Goal: Communication & Community: Answer question/provide support

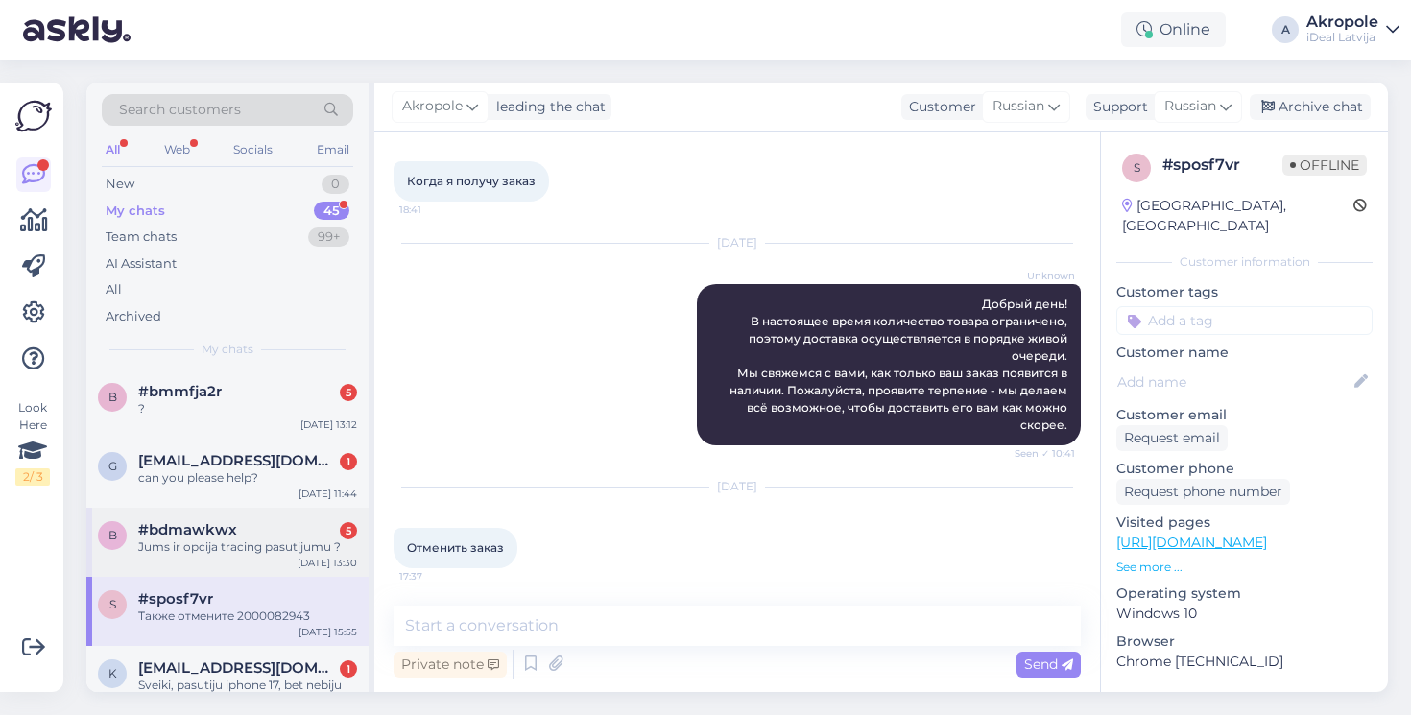
click at [209, 561] on div "b #bdmawkwx 5 Jums ir opcija tracing pasutijumu ? [DATE] 13:30" at bounding box center [227, 542] width 282 height 69
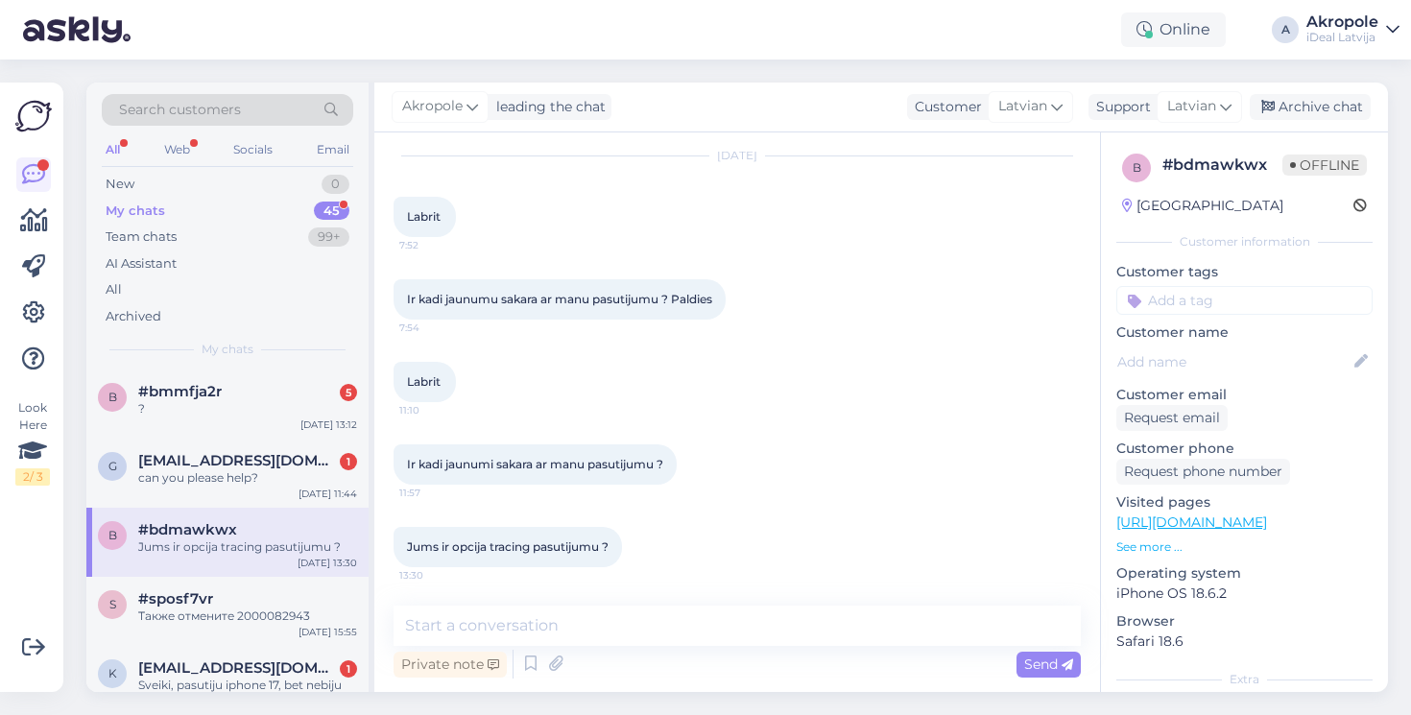
scroll to position [414, 0]
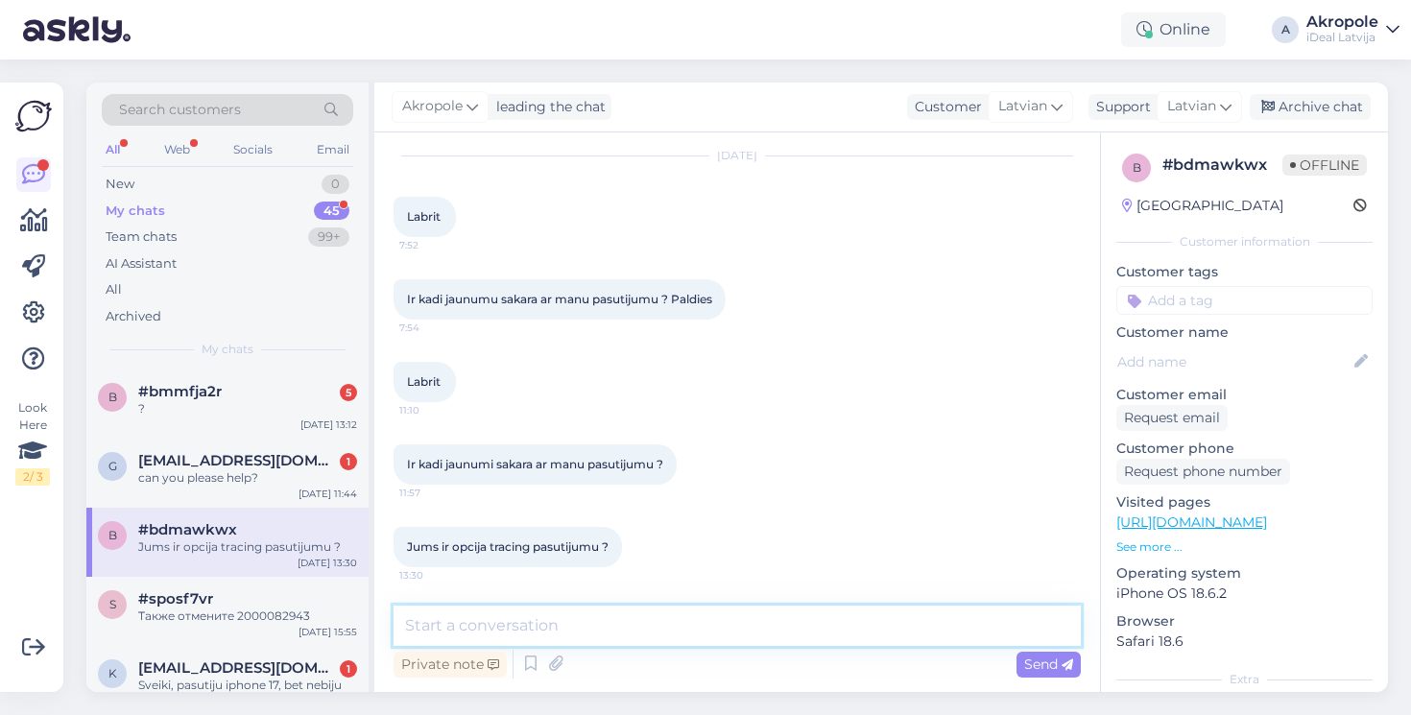
click at [539, 641] on textarea at bounding box center [737, 626] width 687 height 40
type textarea "Labdien!Die"
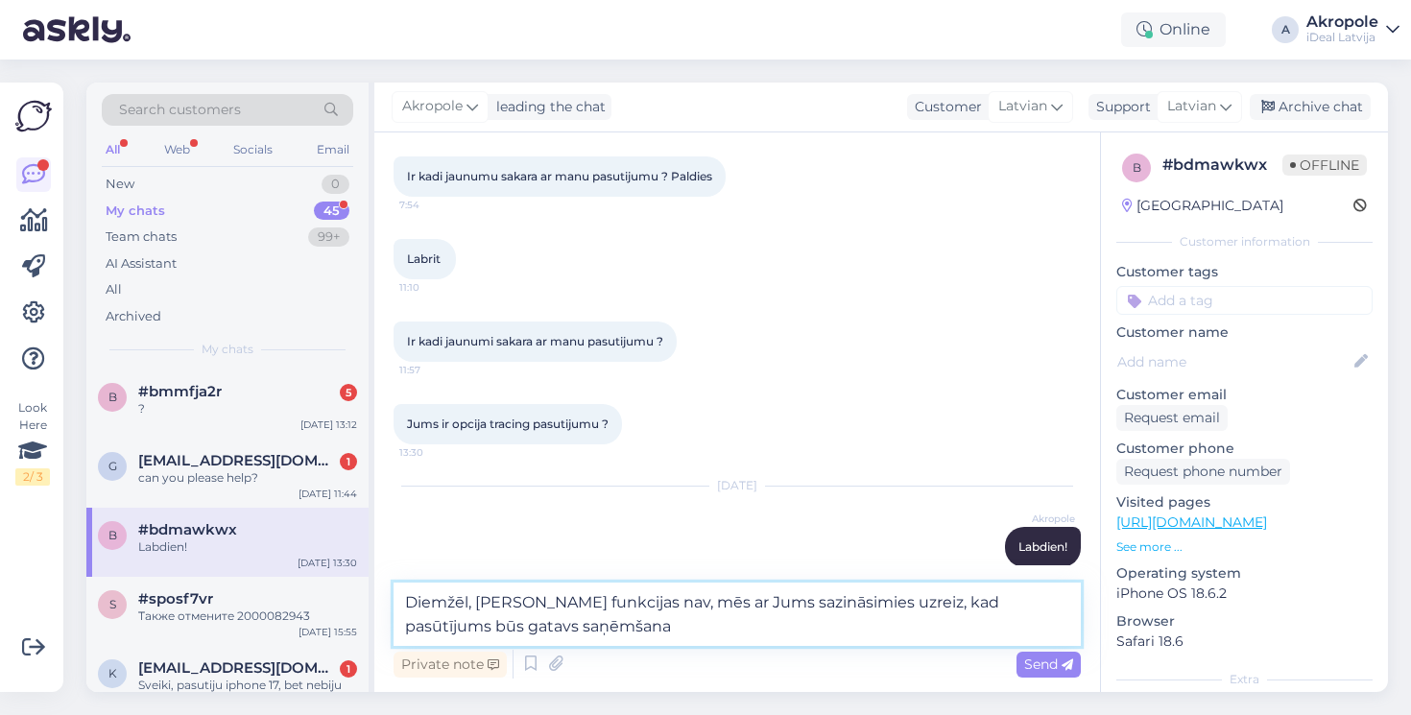
type textarea "Diemžēl, [PERSON_NAME] funkcijas nav, mēs ar Jums sazināsimies uzreiz, kad pasū…"
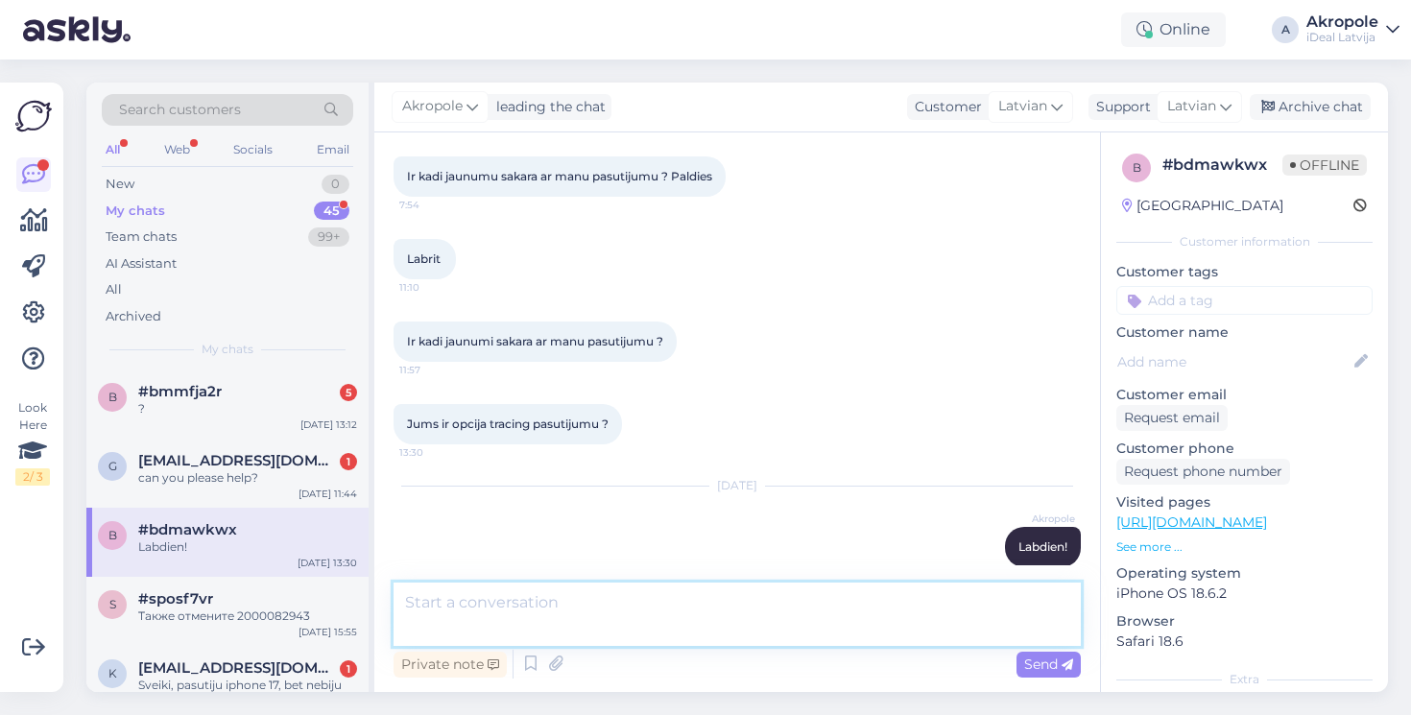
scroll to position [636, 0]
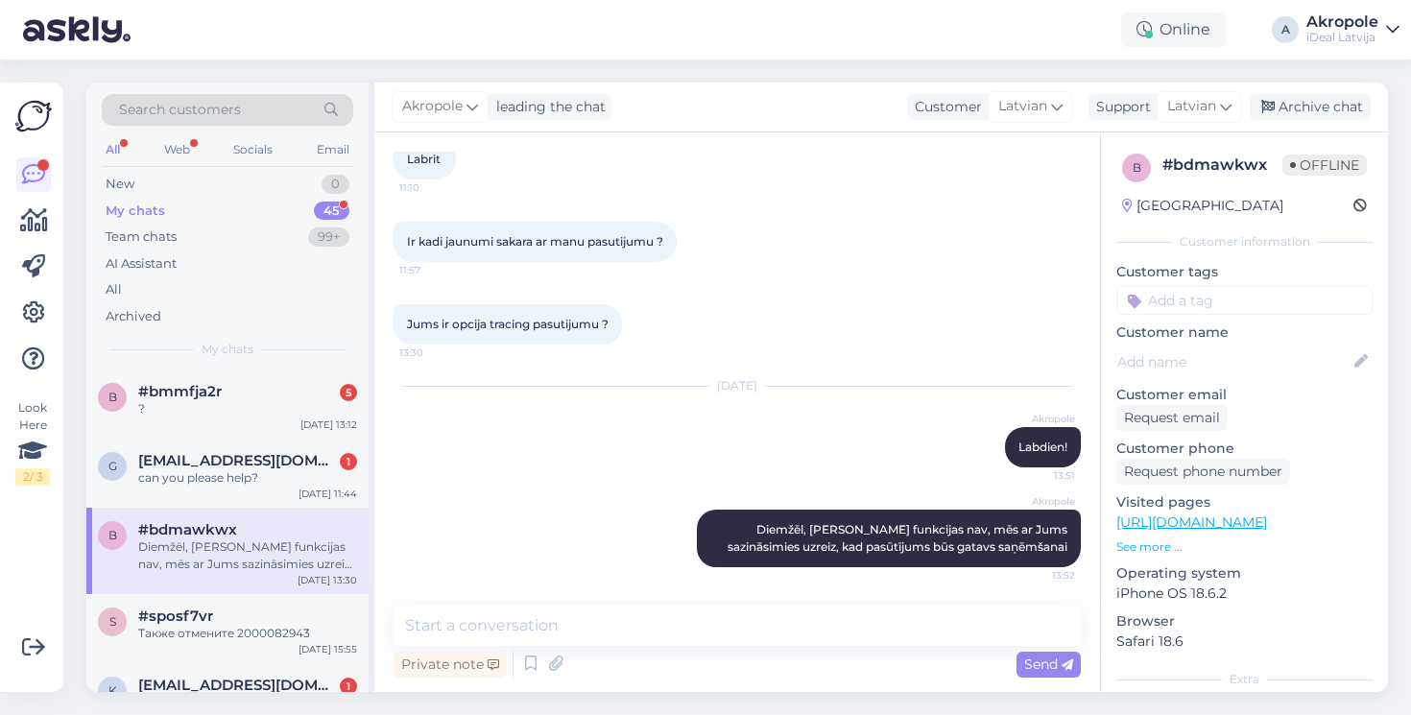
click at [672, 394] on div "[DATE] Akropole Labdien! 13:51" at bounding box center [737, 427] width 687 height 123
click at [267, 392] on div "#bmmfja2r 5" at bounding box center [247, 391] width 219 height 17
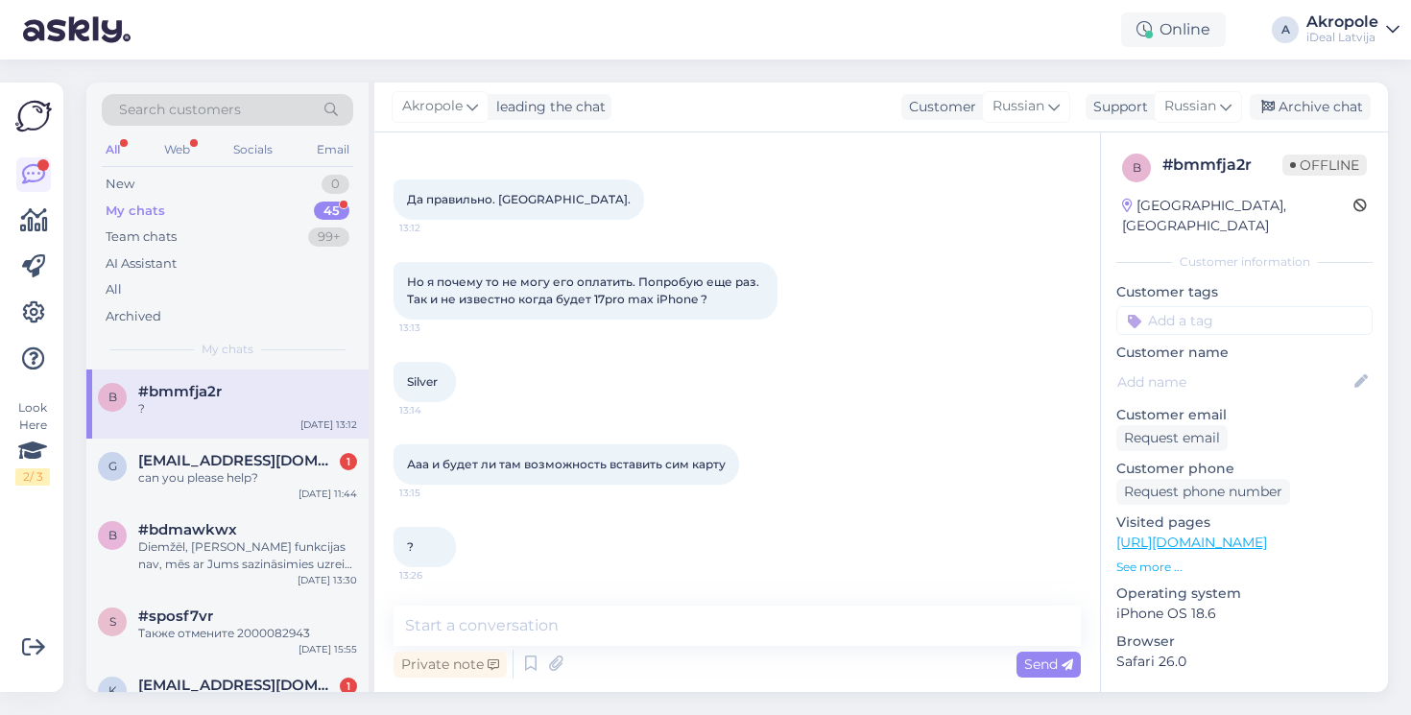
scroll to position [339, 0]
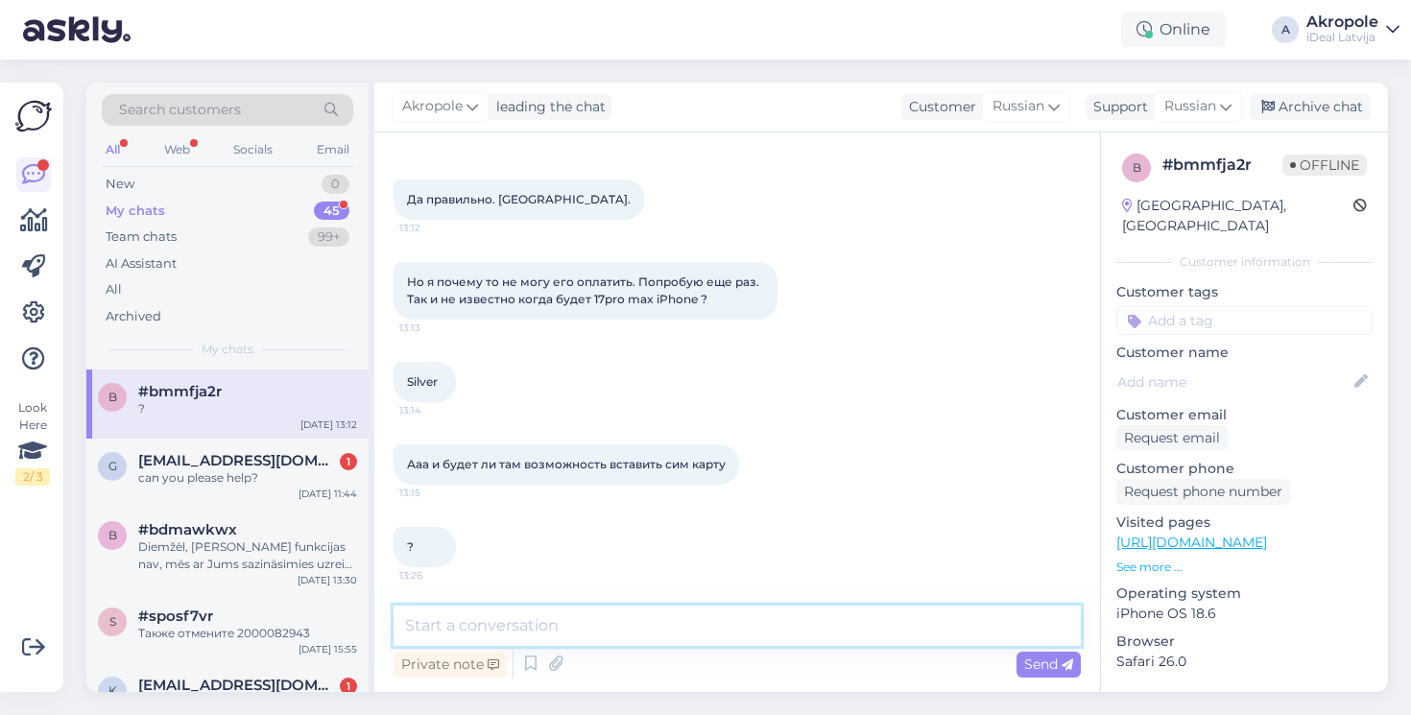
click at [583, 634] on textarea at bounding box center [737, 626] width 687 height 40
type textarea "C"
click at [596, 631] on textarea "Скорее всего, потому как Вы выбрали" at bounding box center [737, 626] width 687 height 40
click at [806, 628] on textarea "Скорее всего, потому что Вы выбрали" at bounding box center [737, 626] width 687 height 40
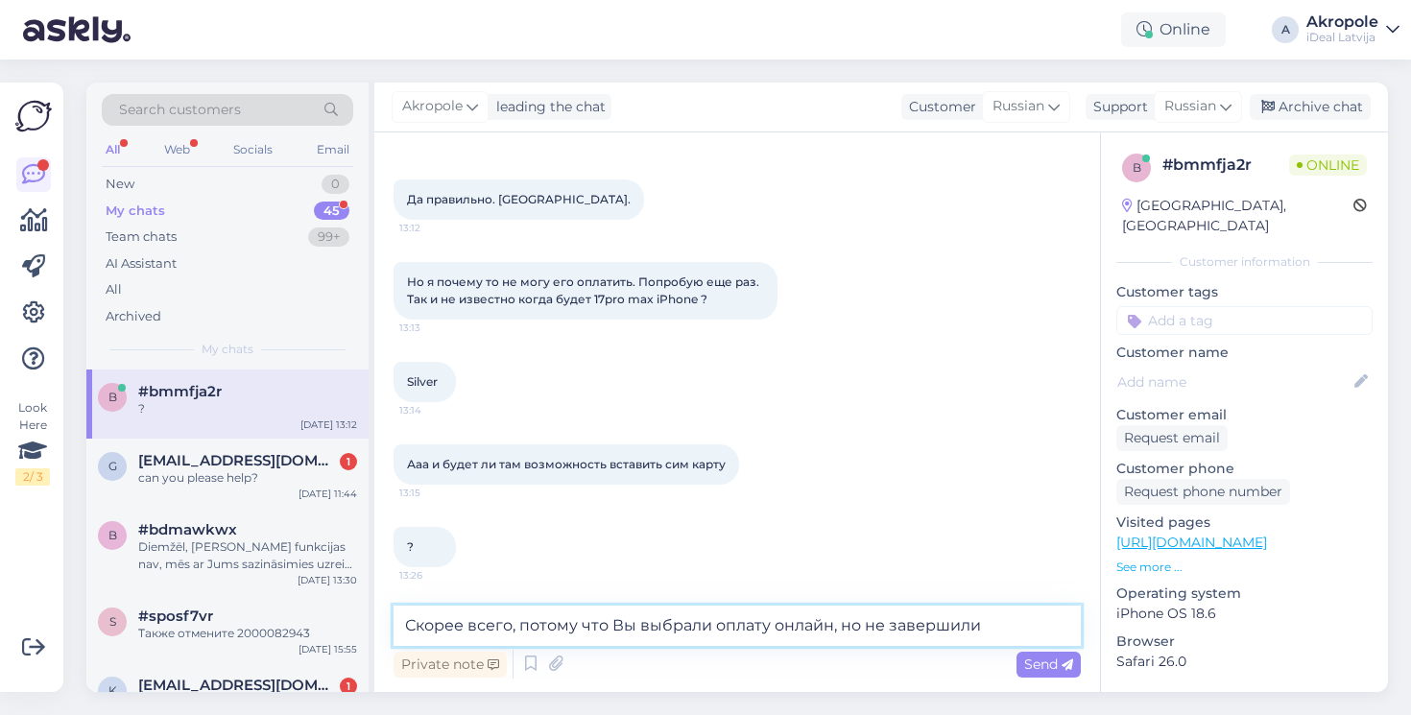
click at [995, 632] on textarea "Скорее всего, потому что Вы выбрали оплату онлайн, но не завершили" at bounding box center [737, 626] width 687 height 40
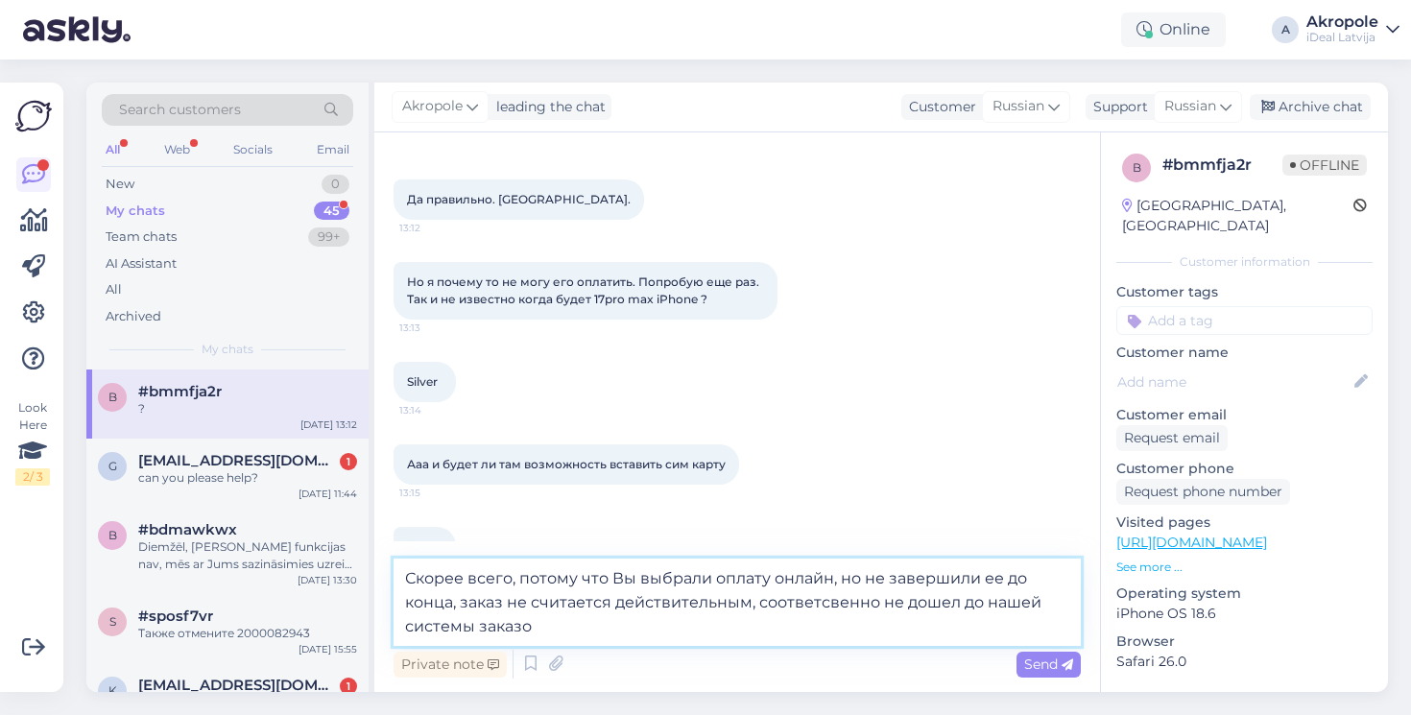
type textarea "Скорее всего, потому что Вы выбрали оплату онлайн, но не завершили ее до конца,…"
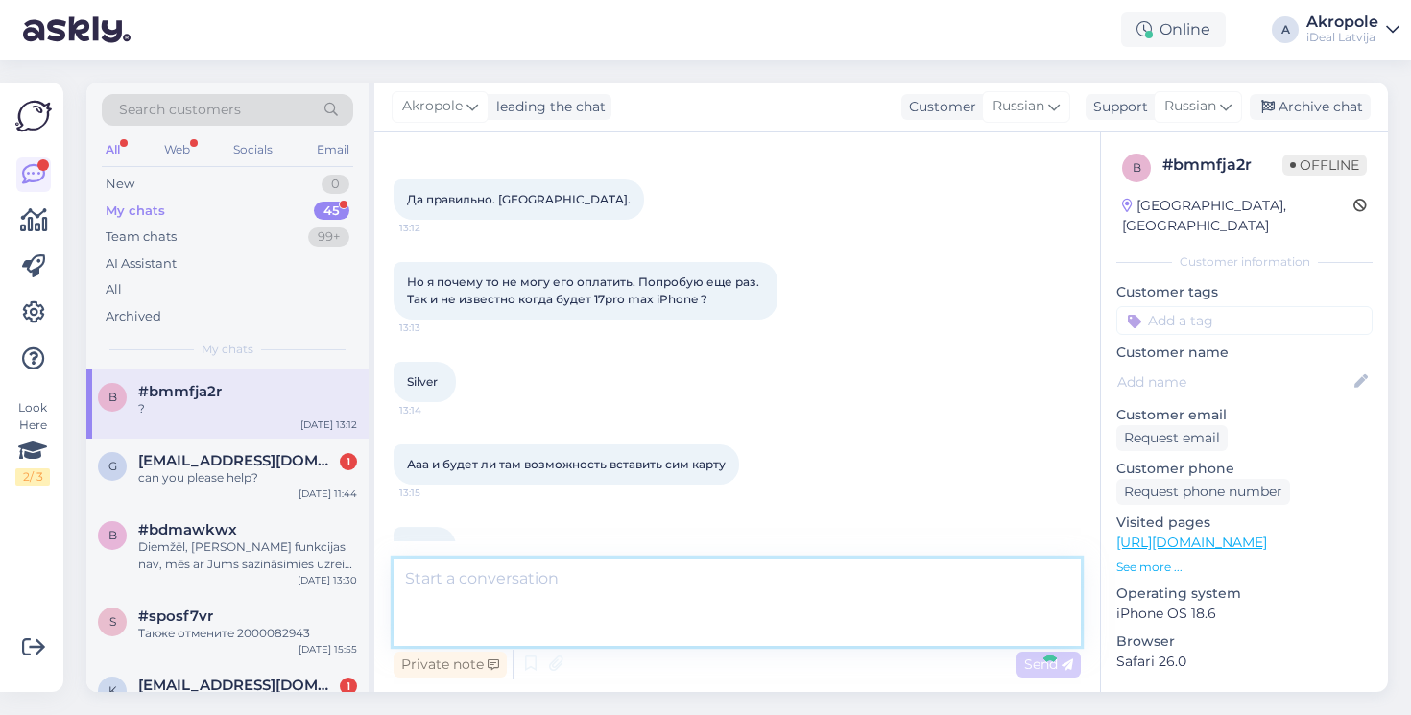
scroll to position [473, 0]
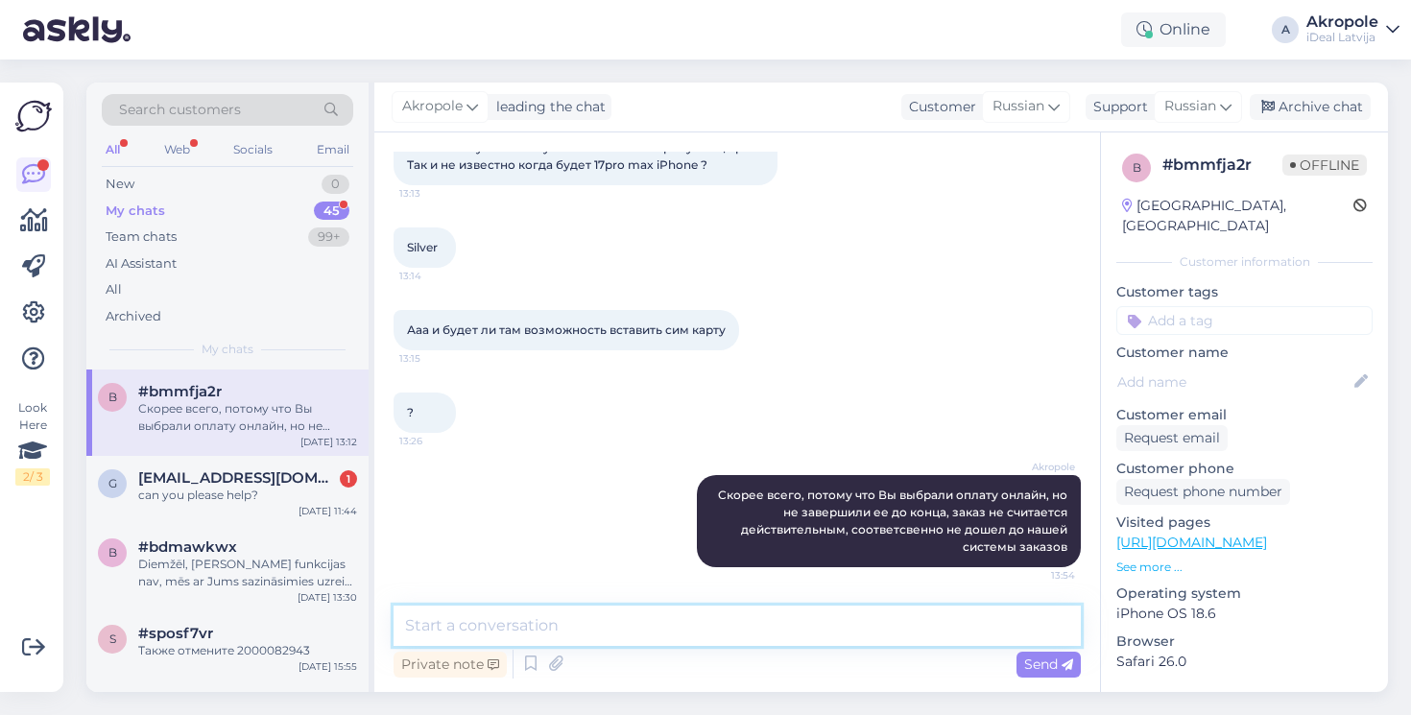
type textarea "В"
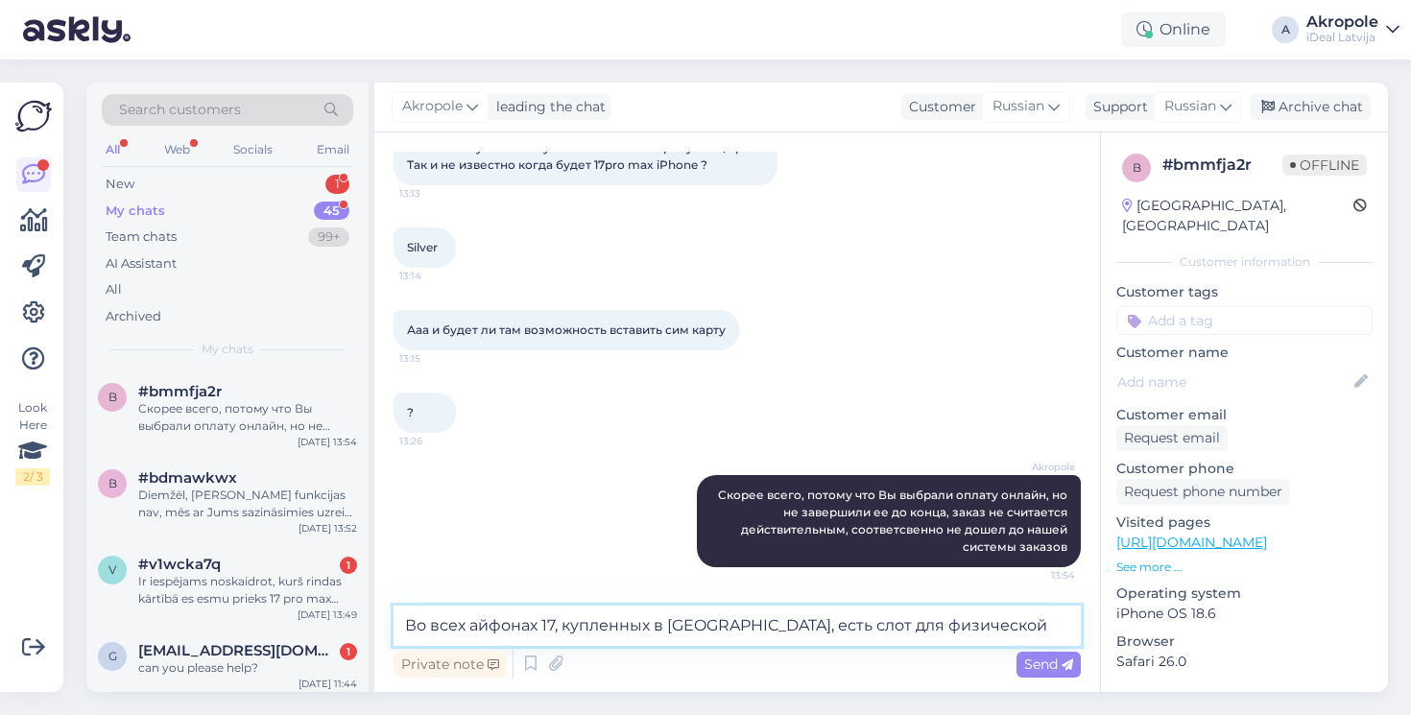
click at [973, 630] on textarea "Во всех айфонах 17, купленных в [GEOGRAPHIC_DATA], есть слот для физической" at bounding box center [737, 626] width 687 height 40
click at [970, 631] on textarea "Во всех айфонах 17, купленных в [GEOGRAPHIC_DATA], есть слот для физической" at bounding box center [737, 626] width 687 height 40
type textarea "Во всех айфонах 17, купленных в [GEOGRAPHIC_DATA], есть слот для физической сим…"
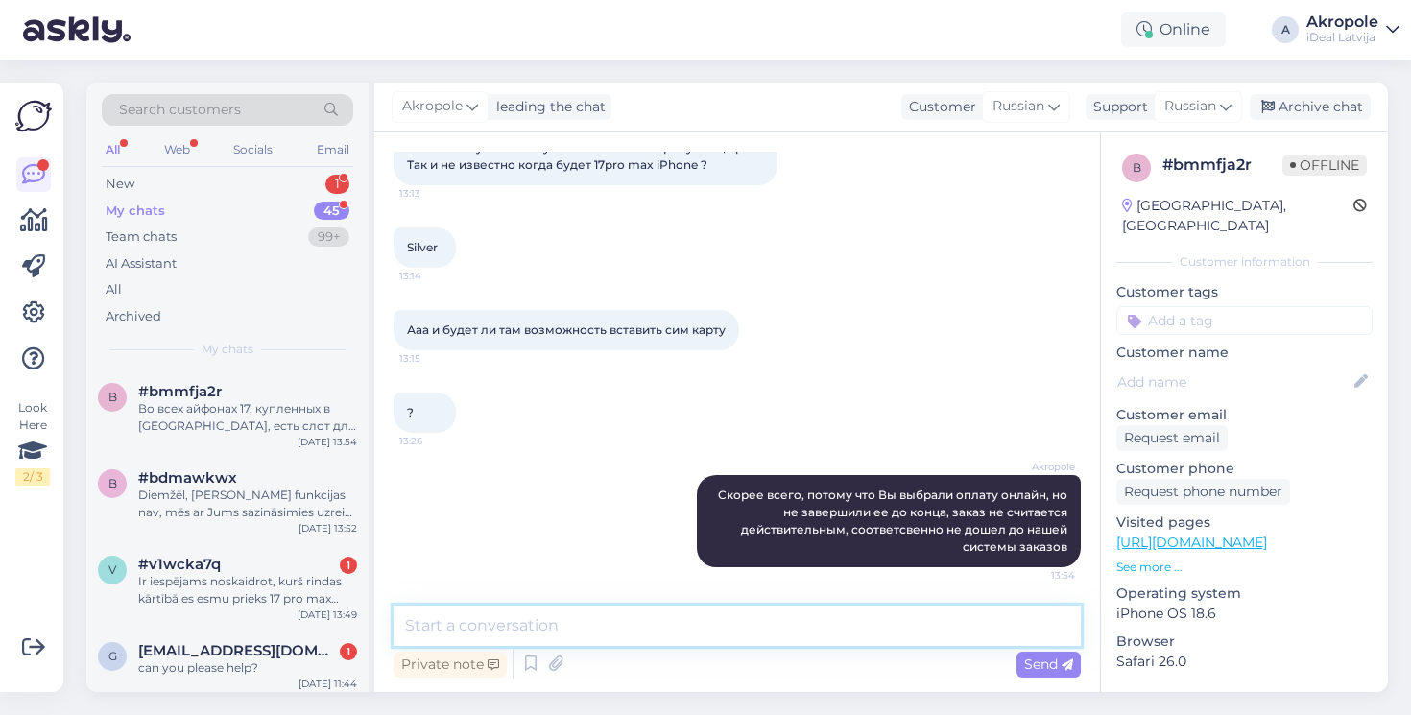
scroll to position [573, 0]
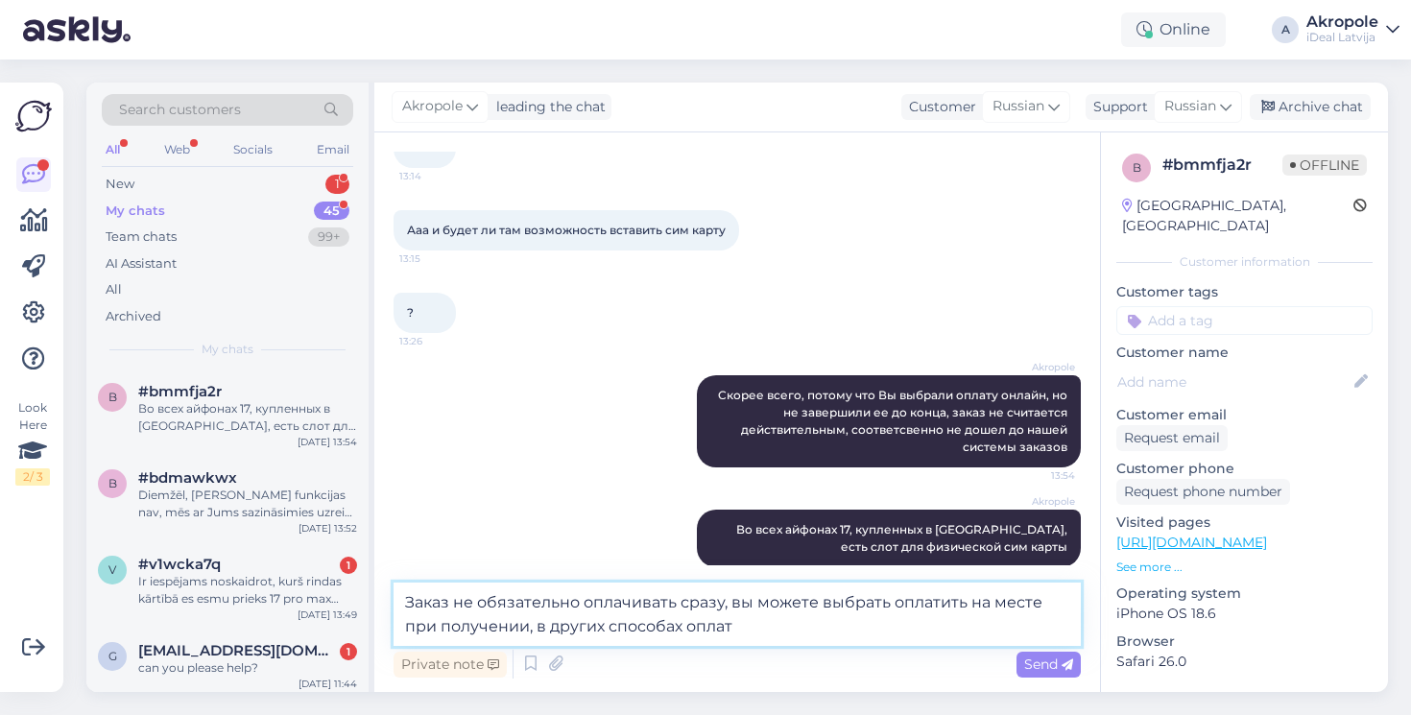
type textarea "Заказ не обязательно оплачивать сразу, вы можете выбрать оплатить на месте при …"
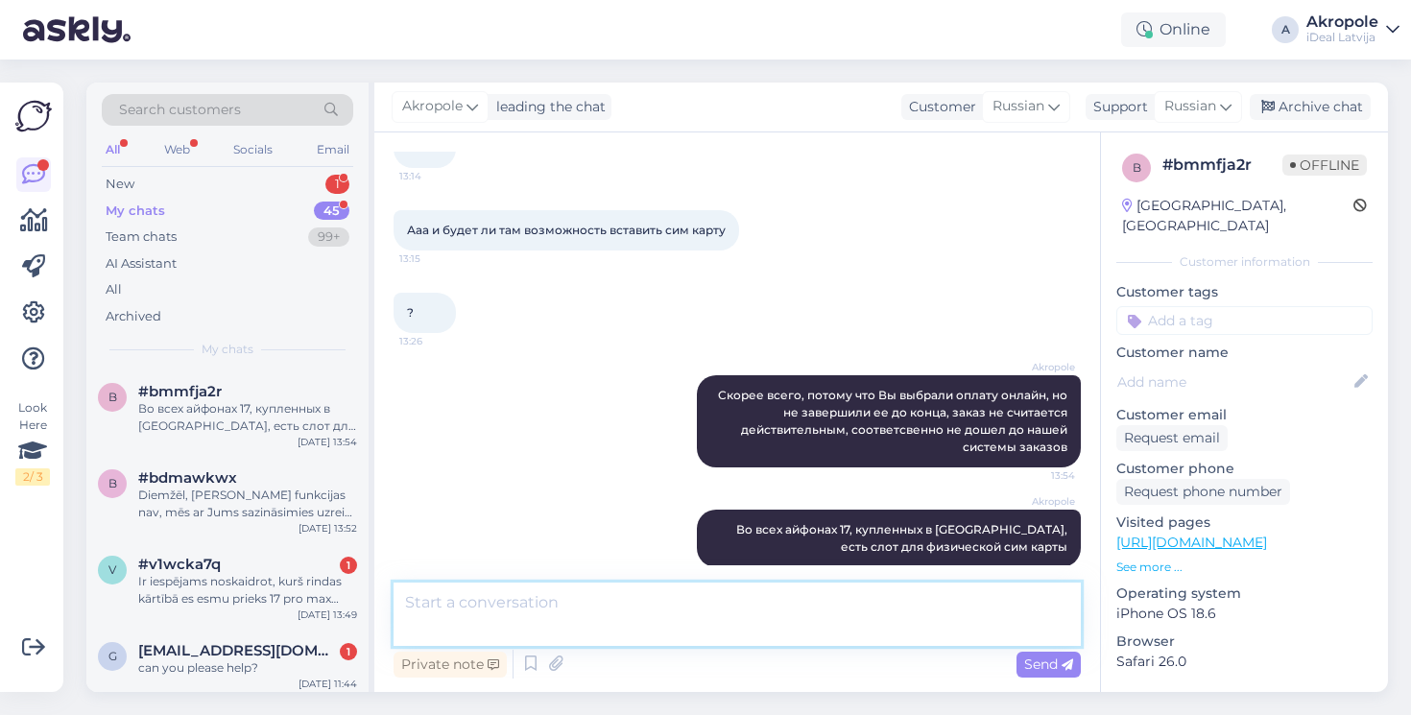
scroll to position [690, 0]
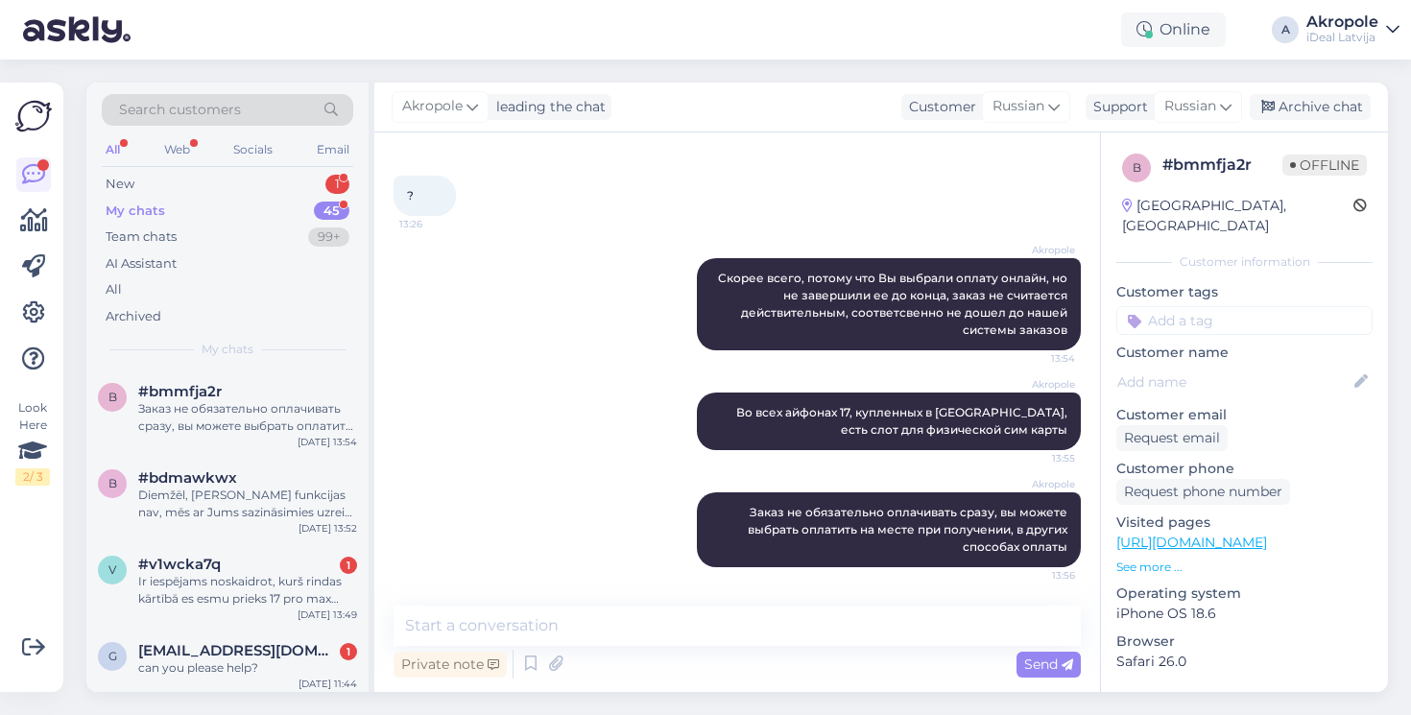
click at [284, 169] on div "Search customers All Web Socials Email New 1 My chats 45 Team chats 99+ AI Assi…" at bounding box center [227, 226] width 282 height 287
click at [277, 564] on div "#v1wcka7q 1" at bounding box center [247, 564] width 219 height 17
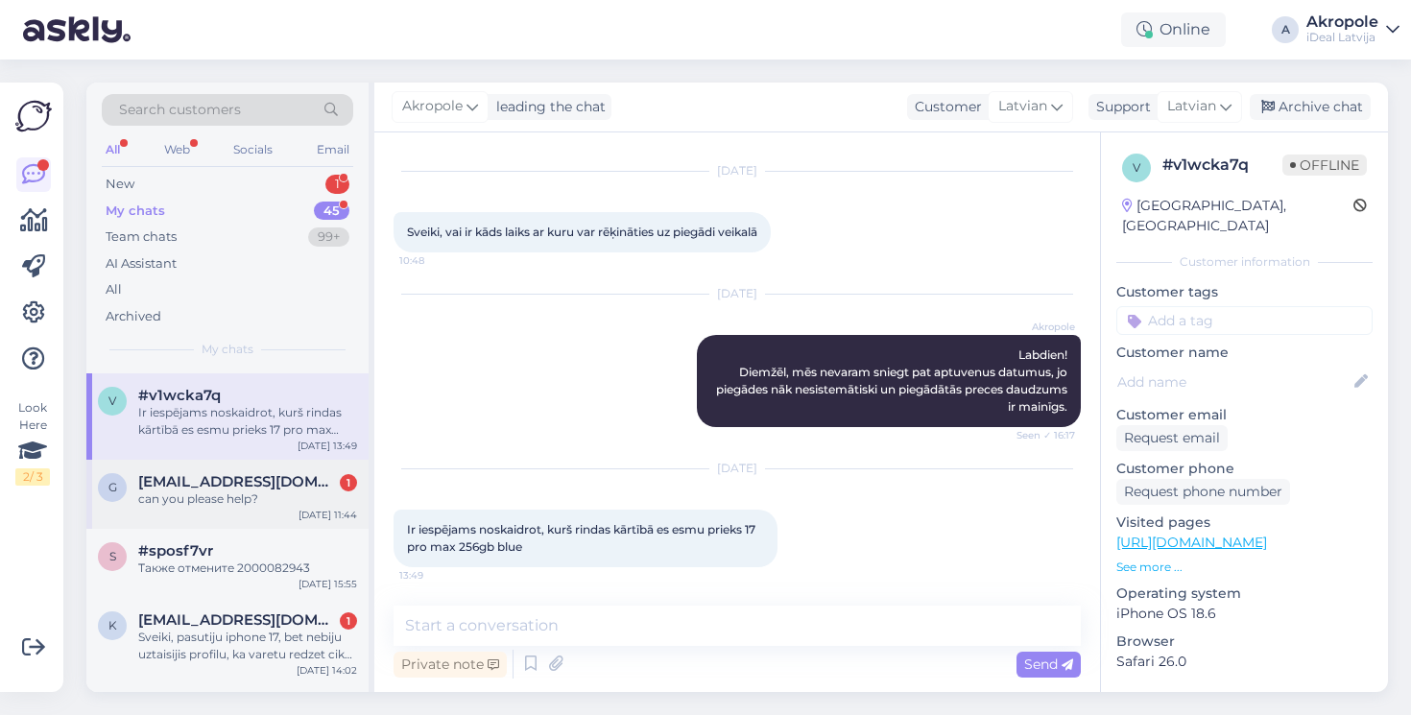
scroll to position [170, 0]
click at [276, 522] on div "g [EMAIL_ADDRESS][DOMAIN_NAME] 1 can you please help? [DATE] 11:44" at bounding box center [227, 493] width 282 height 69
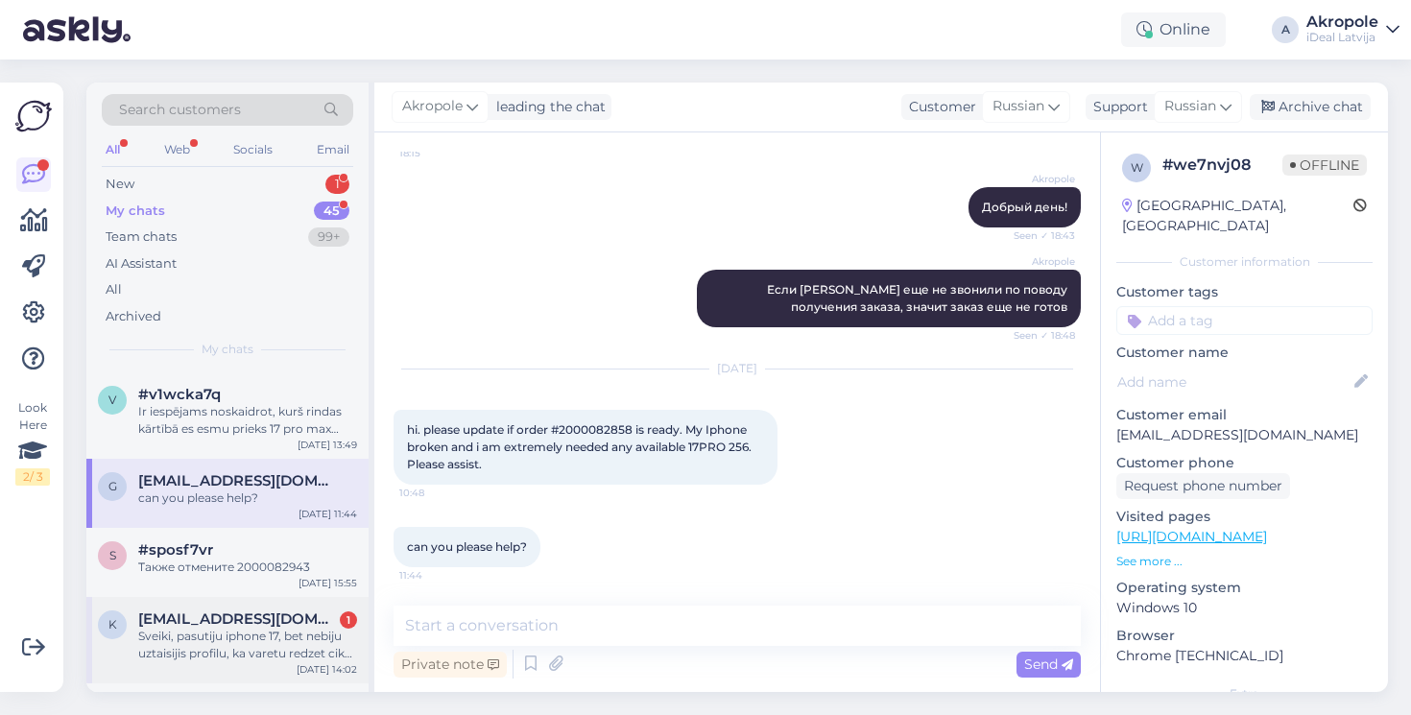
click at [285, 617] on span "[EMAIL_ADDRESS][DOMAIN_NAME]" at bounding box center [238, 618] width 200 height 17
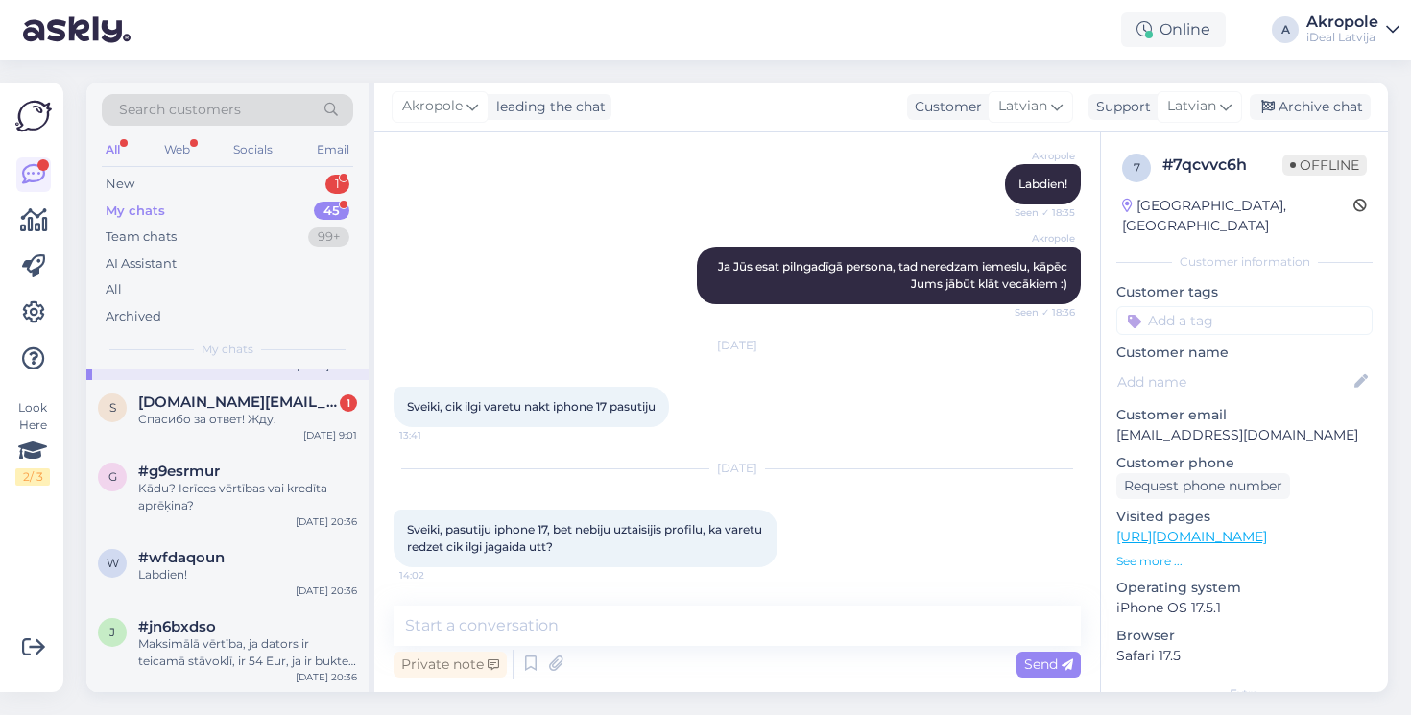
scroll to position [474, 0]
click at [298, 379] on div "s [DOMAIN_NAME][EMAIL_ADDRESS][DOMAIN_NAME] 1 Спасибо за ответ! Жду. [DATE] 9:01" at bounding box center [227, 413] width 282 height 69
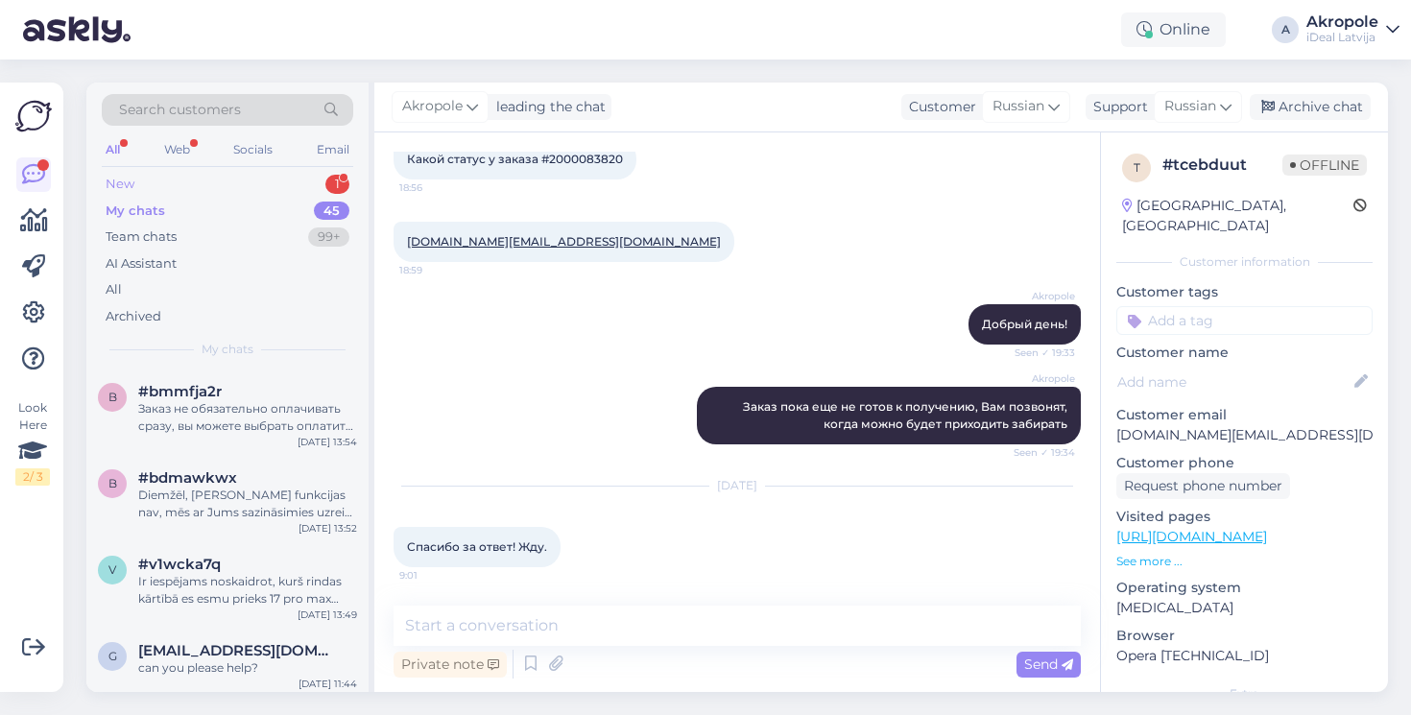
scroll to position [0, 0]
click at [274, 175] on div "New 1" at bounding box center [227, 184] width 251 height 27
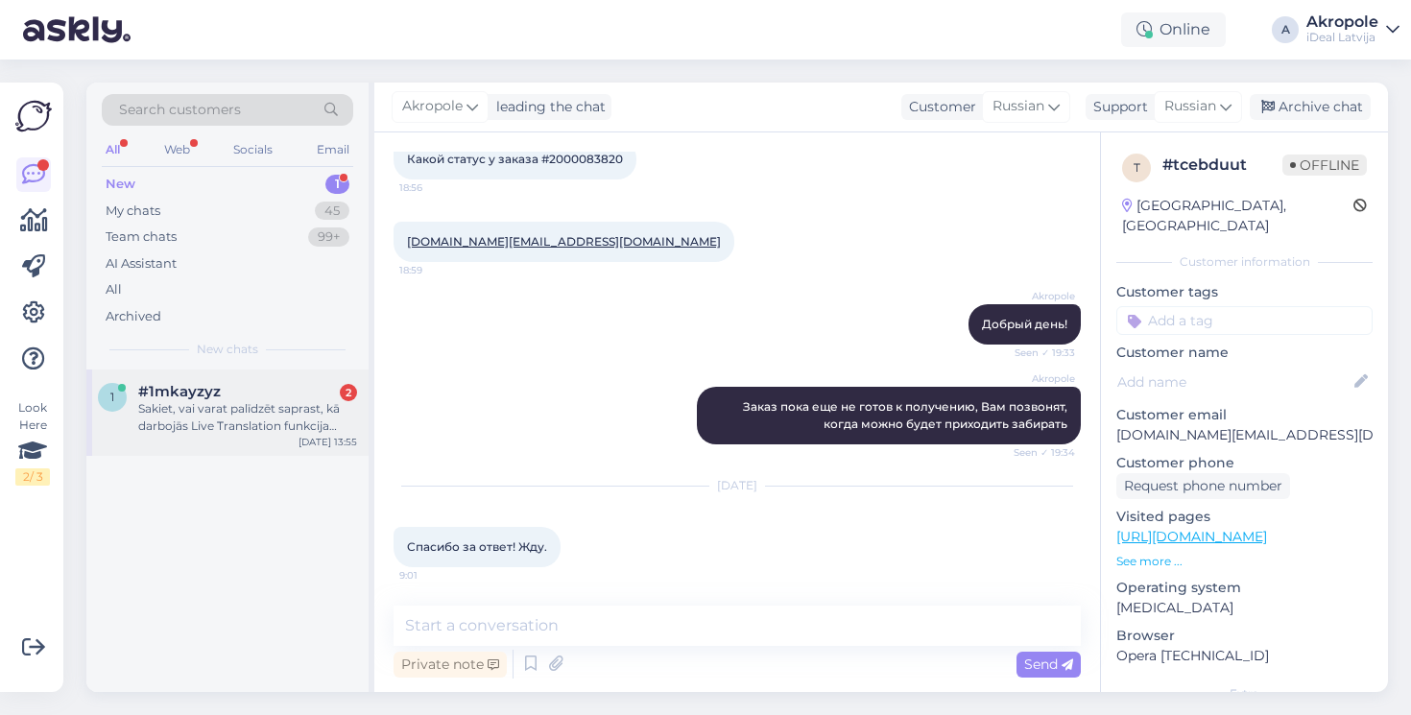
click at [274, 413] on div "Sakiet, vai varat palīdzēt saprast, kā darbojās Live Translation funkcija austi…" at bounding box center [247, 417] width 219 height 35
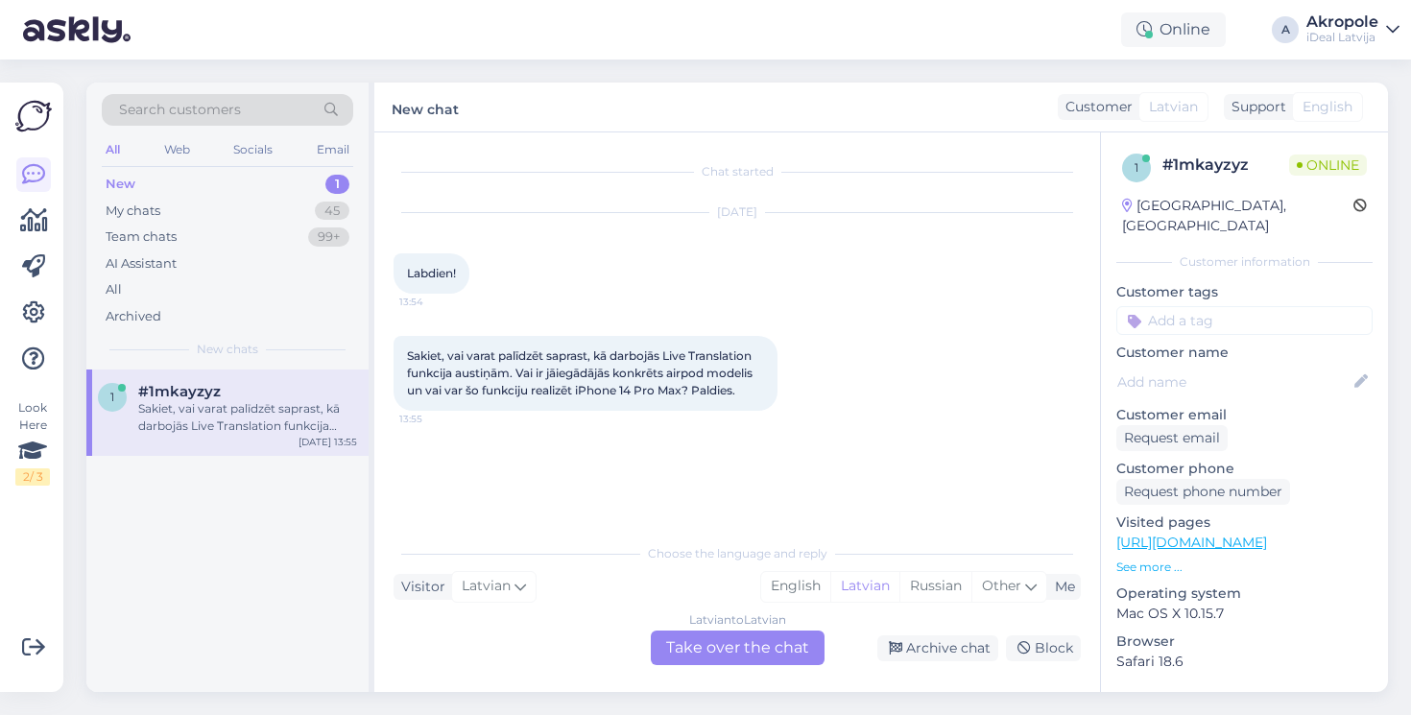
click at [725, 642] on div "Latvian to Latvian Take over the chat" at bounding box center [738, 648] width 174 height 35
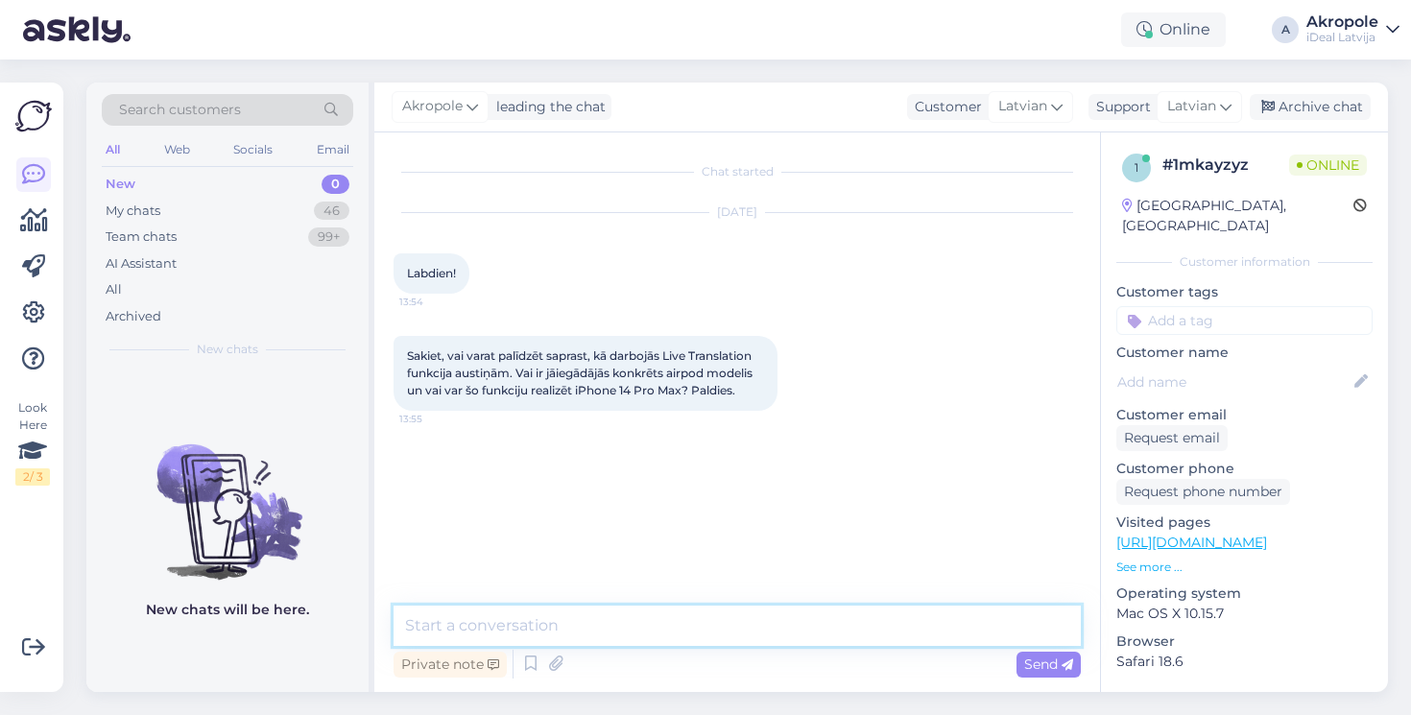
click at [681, 637] on textarea at bounding box center [737, 626] width 687 height 40
type textarea "Labdien!"
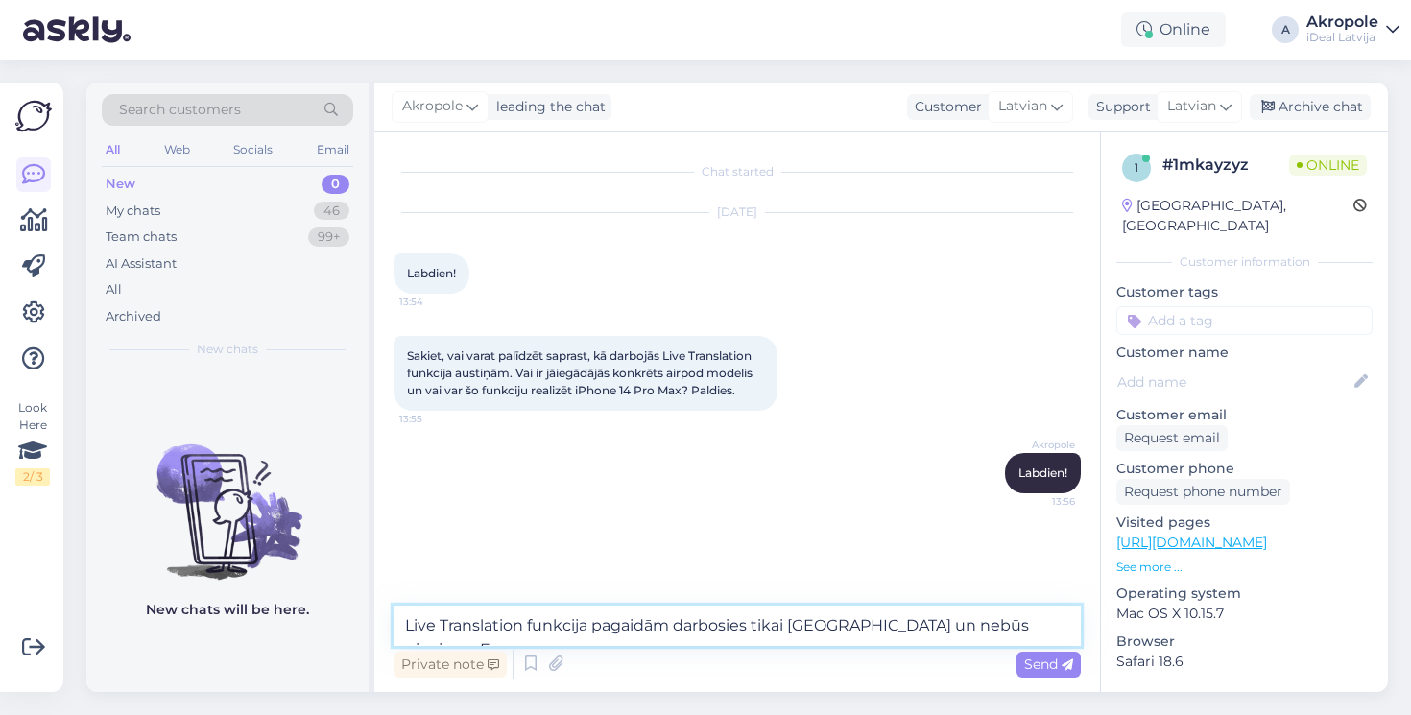
type textarea "Live Translation funkcija pagaidām darbosies tikai [GEOGRAPHIC_DATA] un nebūs p…"
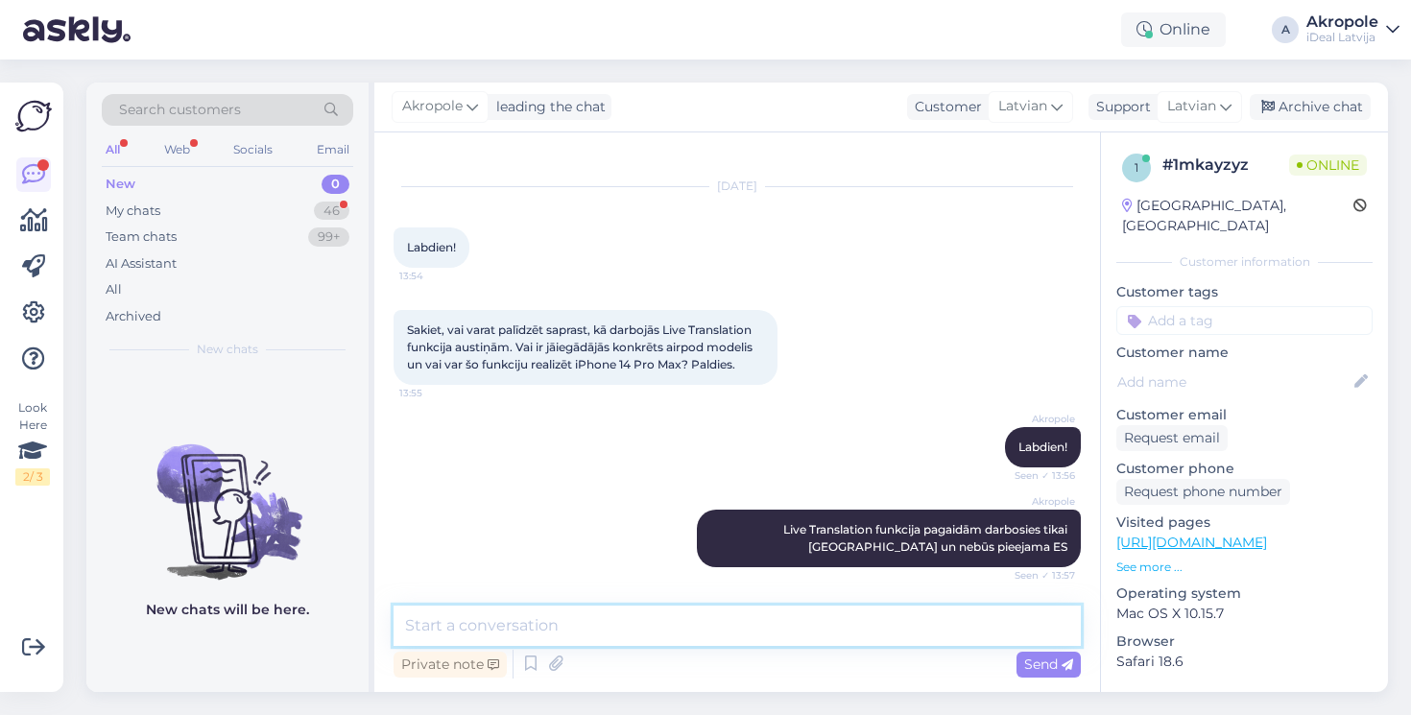
scroll to position [143, 0]
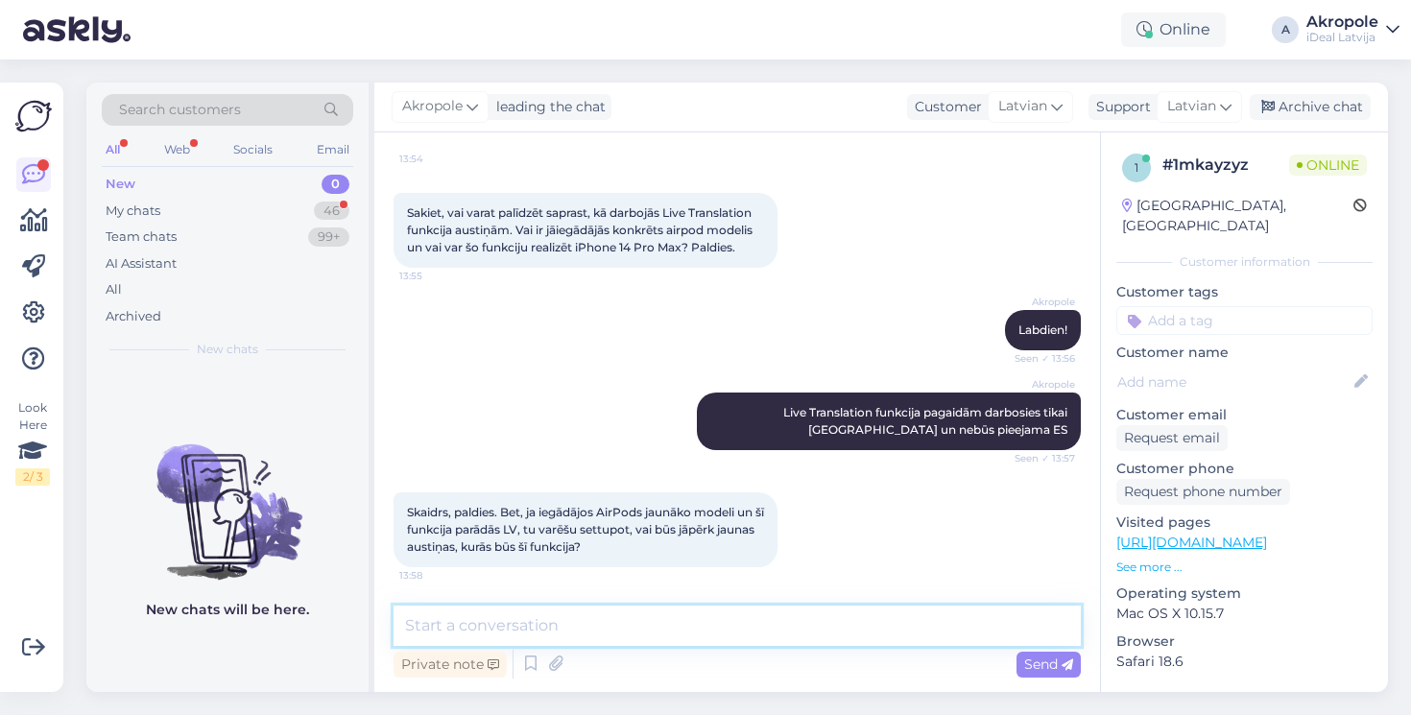
click at [553, 612] on textarea at bounding box center [737, 626] width 687 height 40
type textarea "Jā, Jūs varēsiet izmantot tās pašas austiņas"
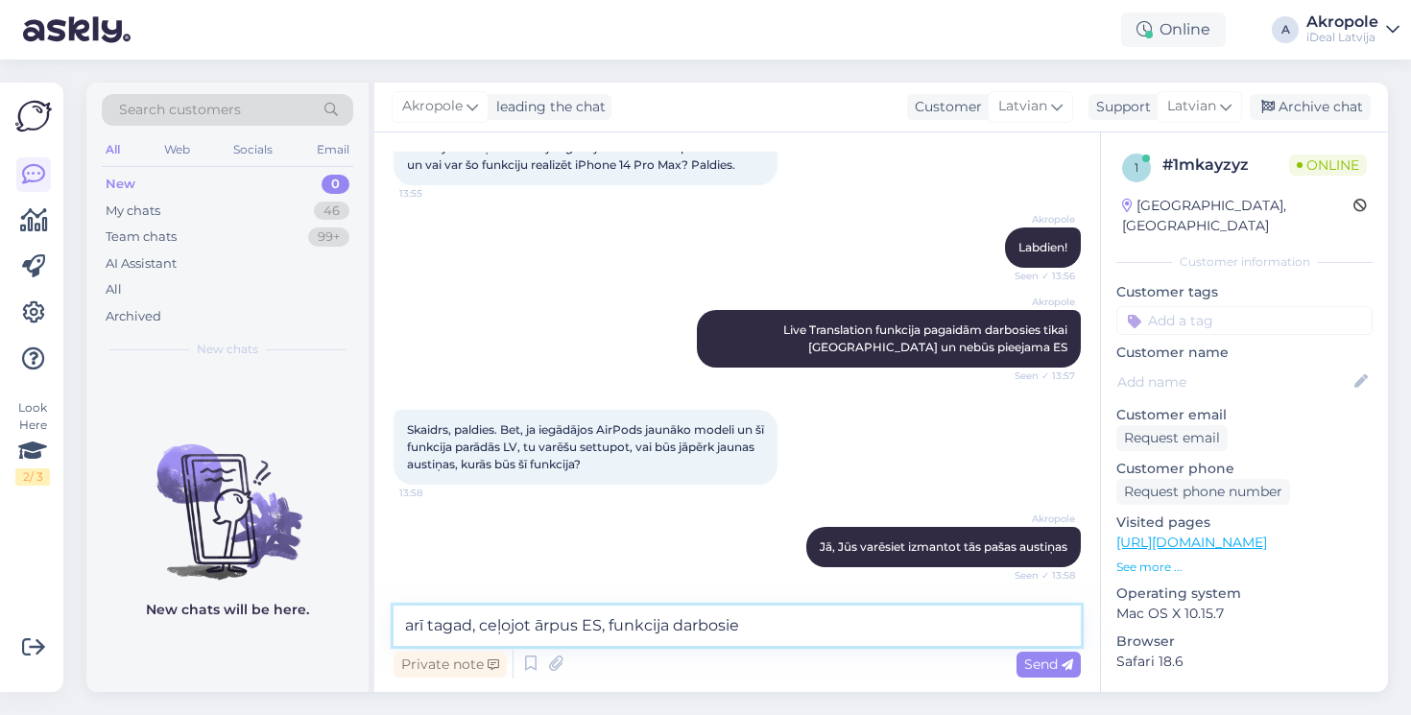
type textarea "arī tagad, ceļojot ārpus ES, funkcija darbosies"
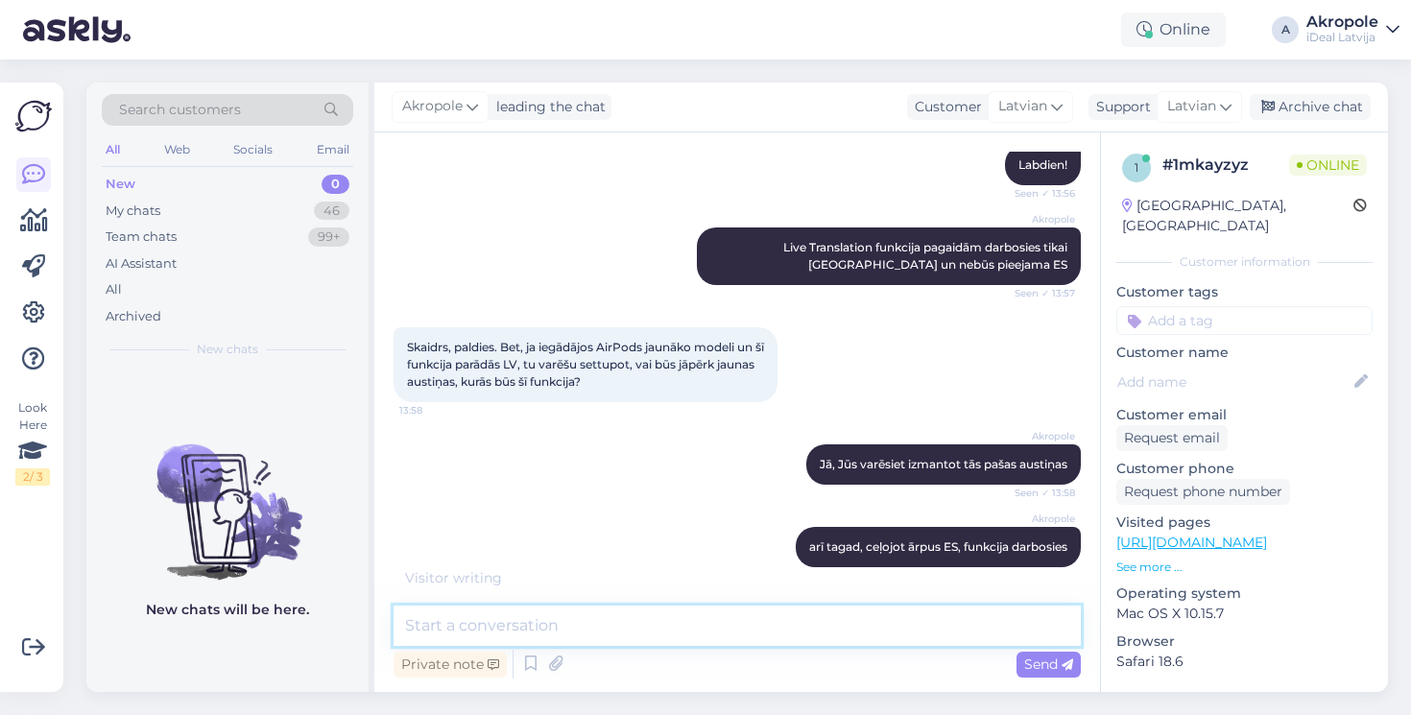
paste textarea "[URL][DOMAIN_NAME]"
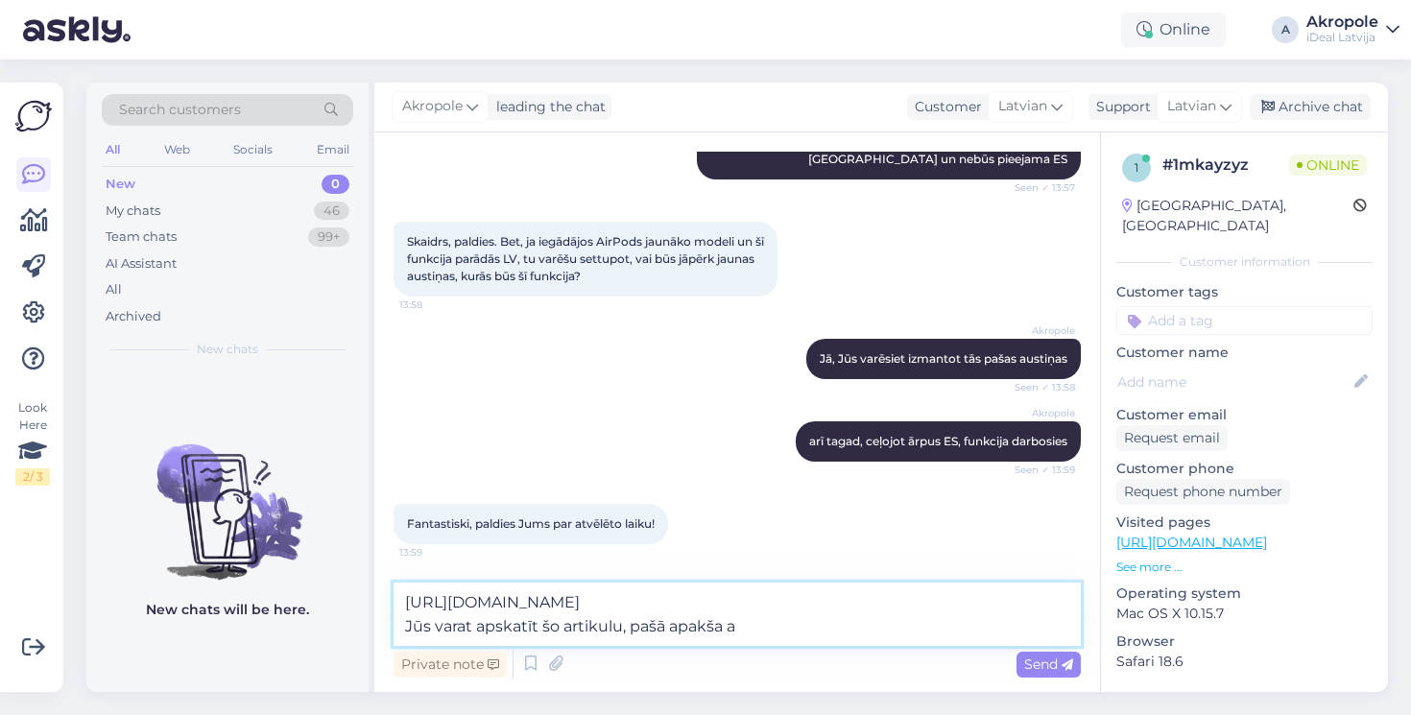
scroll to position [391, 0]
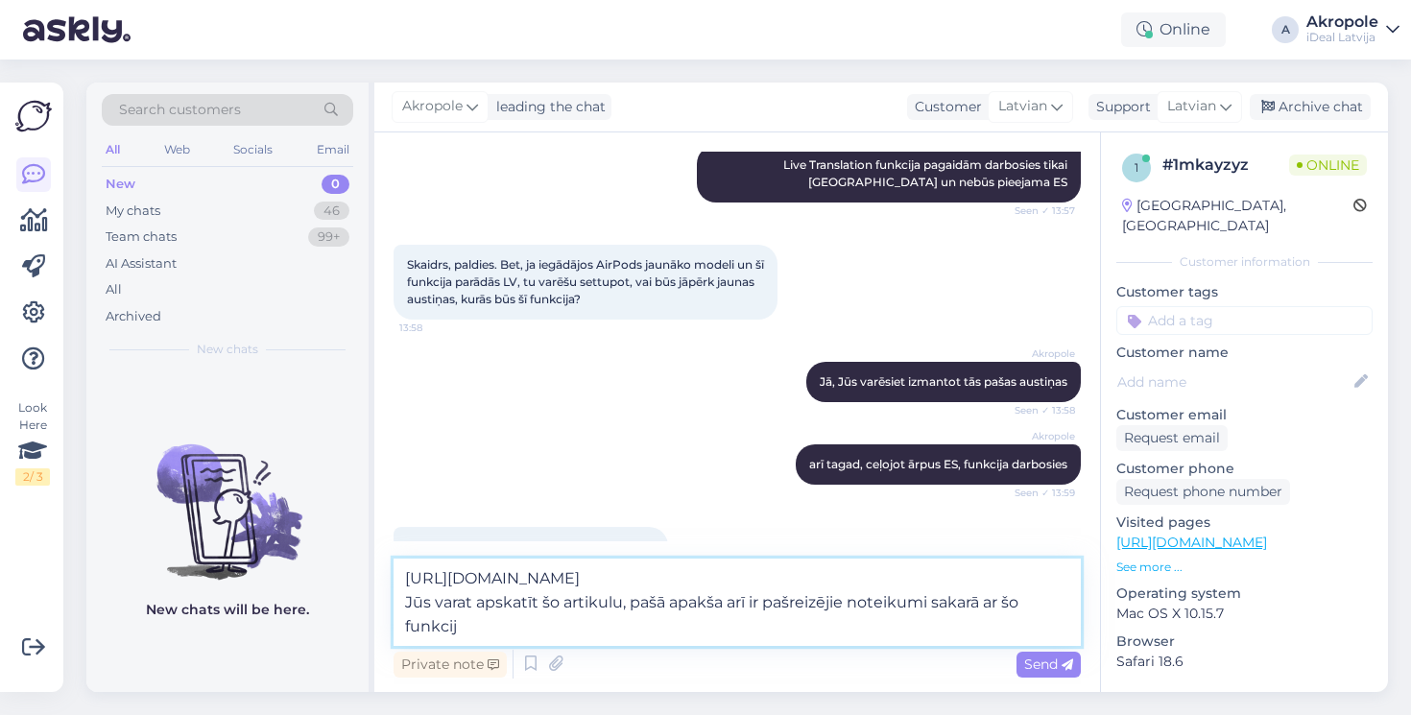
type textarea "[URL][DOMAIN_NAME] Jūs varat apskatīt šo artikulu, pašā apakša arī ir pašreizēj…"
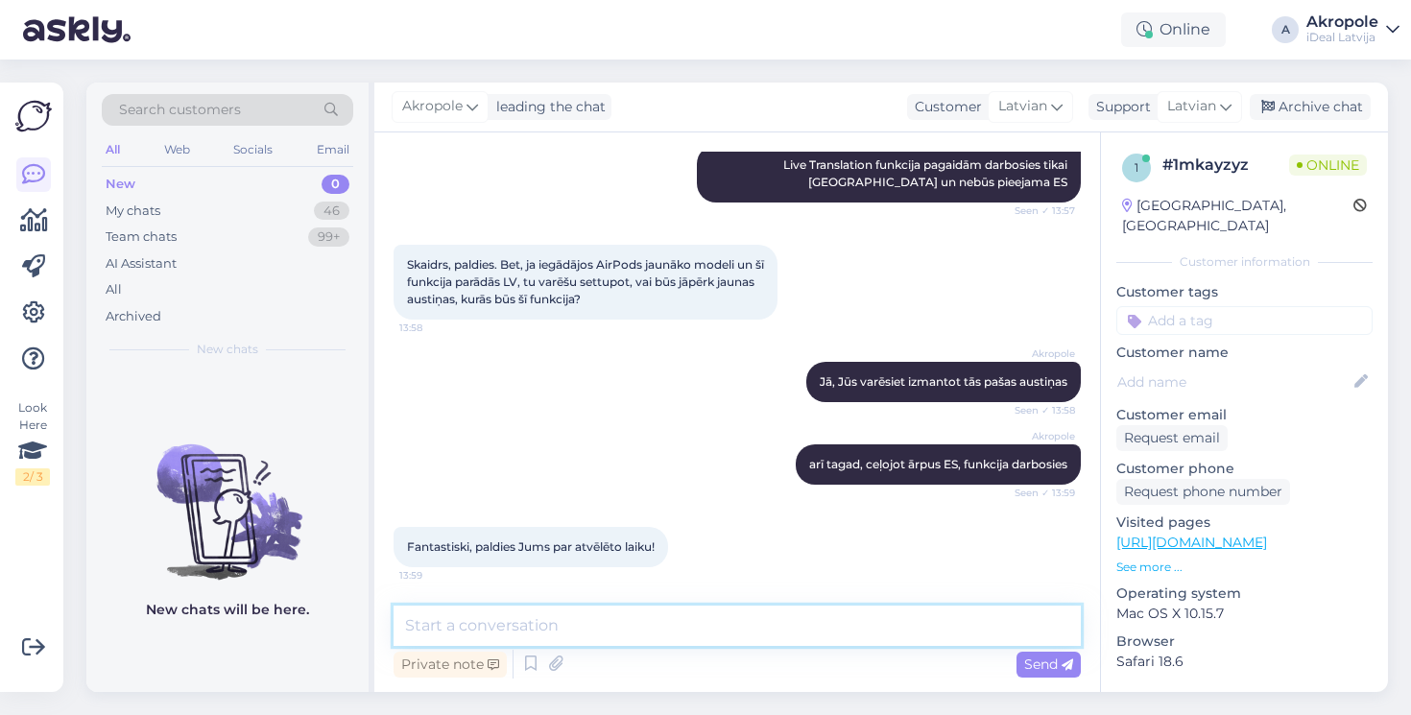
scroll to position [508, 0]
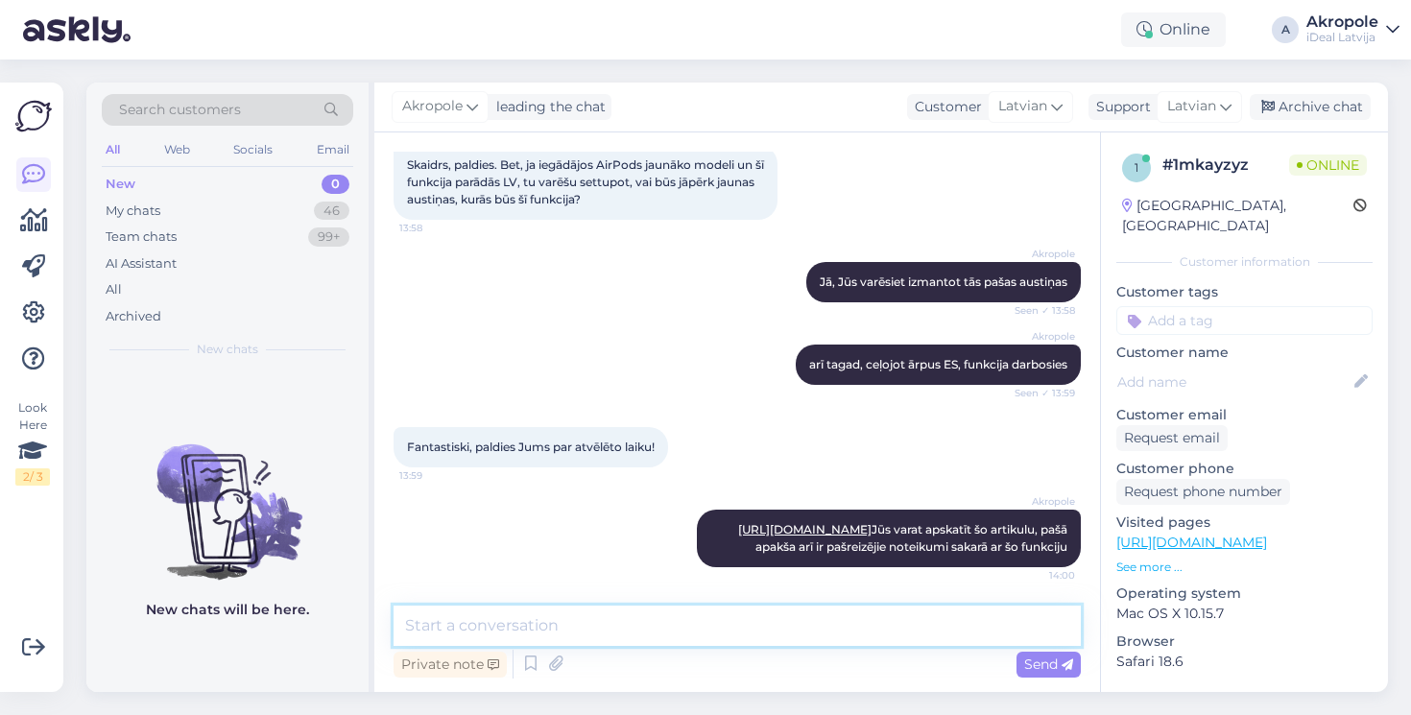
click at [659, 615] on textarea at bounding box center [737, 626] width 687 height 40
